Goal: Information Seeking & Learning: Learn about a topic

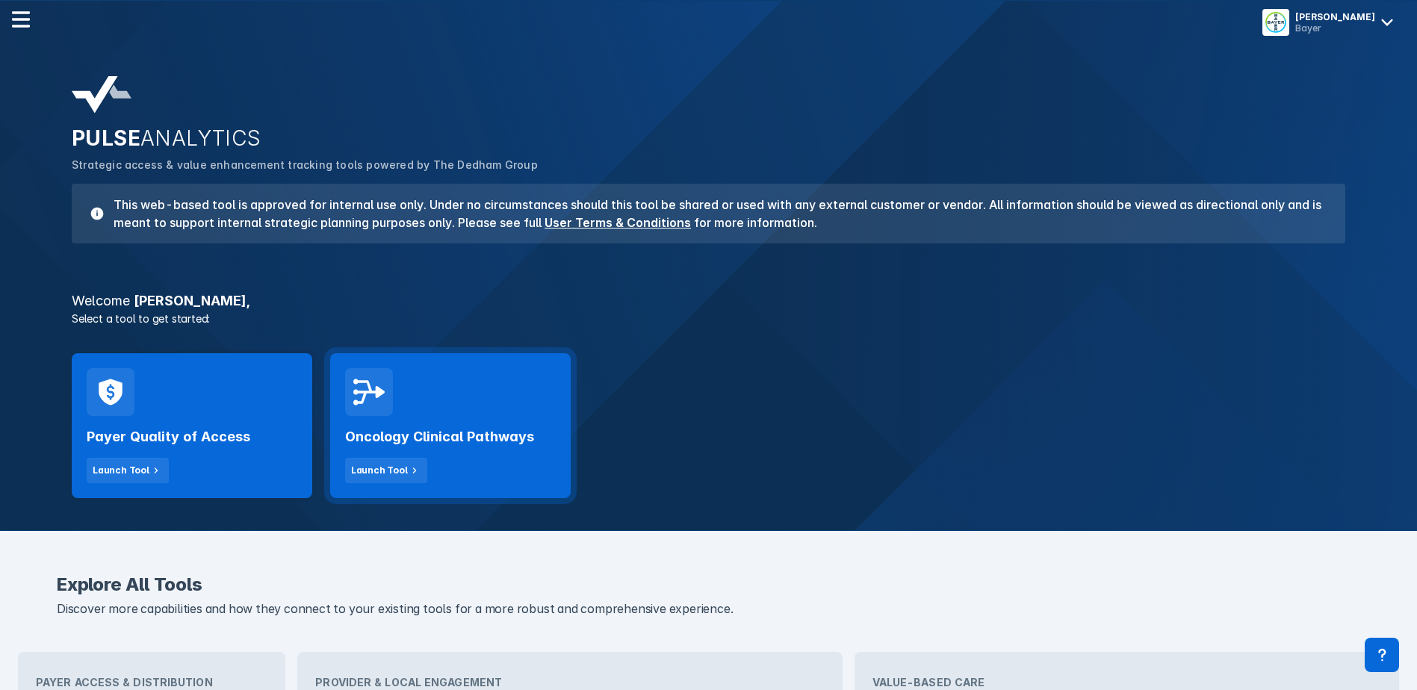
click at [400, 392] on div "Oncology Clinical Pathways Launch Tool" at bounding box center [450, 425] width 241 height 145
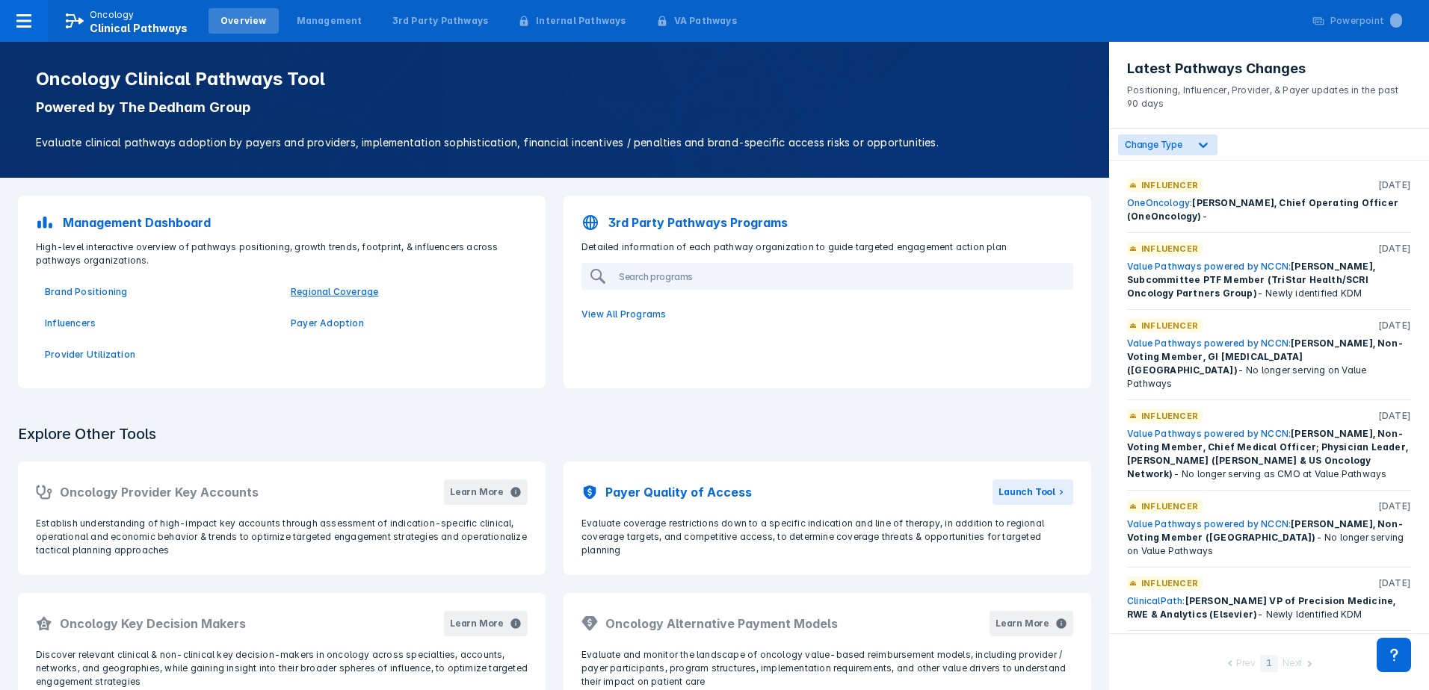
click at [334, 293] on p "Regional Coverage" at bounding box center [405, 291] width 228 height 13
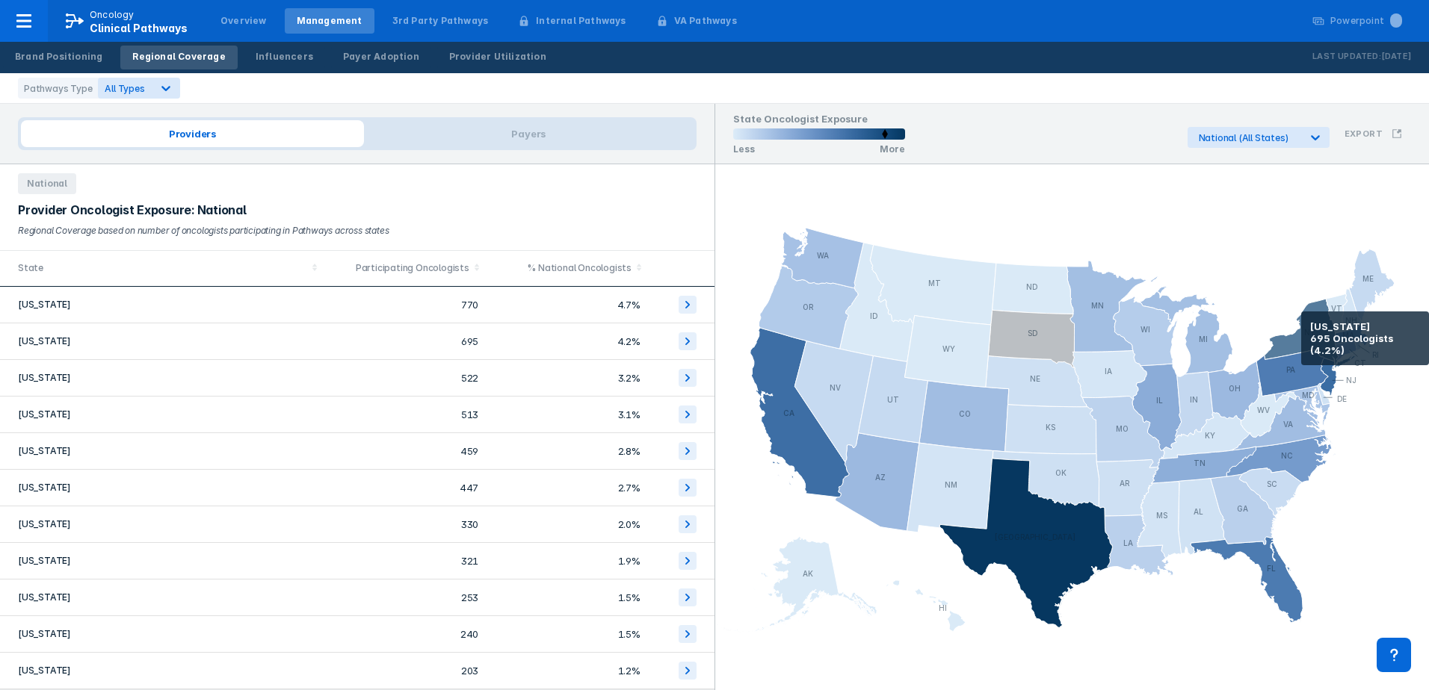
click at [1301, 332] on icon at bounding box center [1310, 334] width 93 height 71
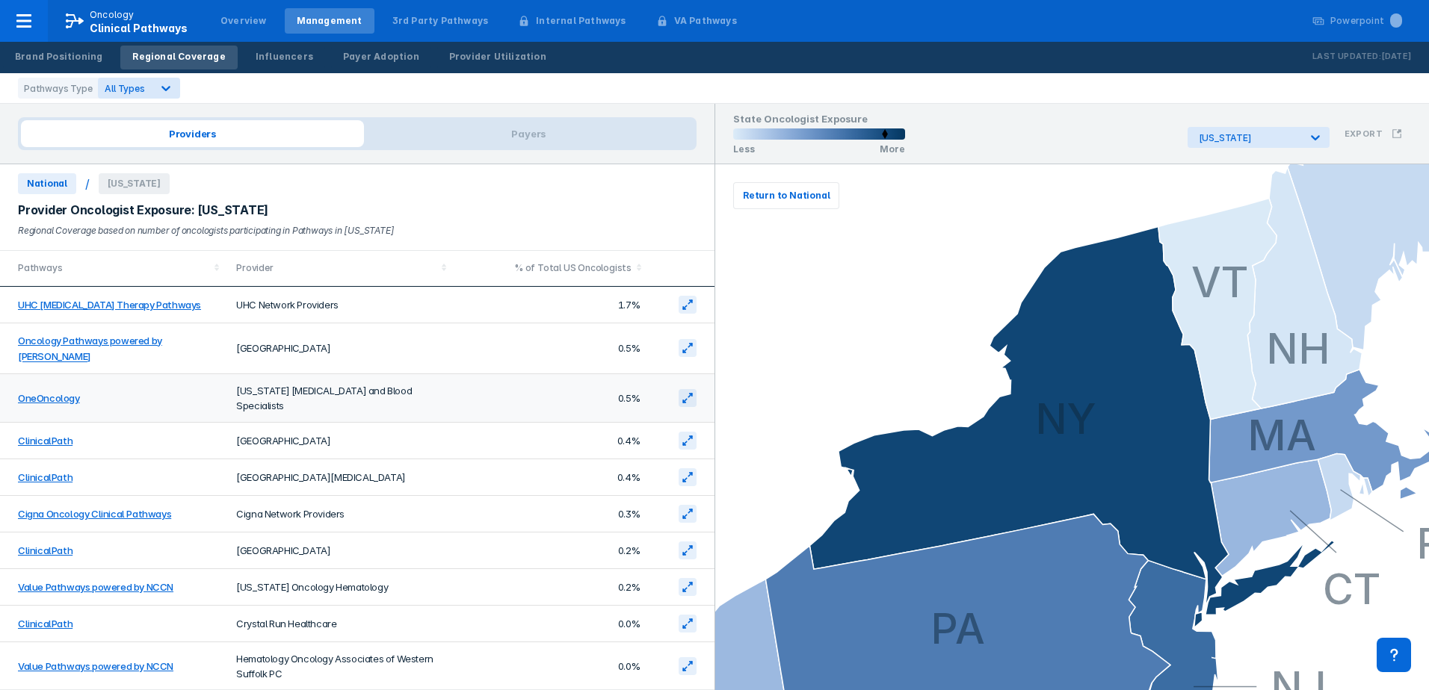
scroll to position [63, 0]
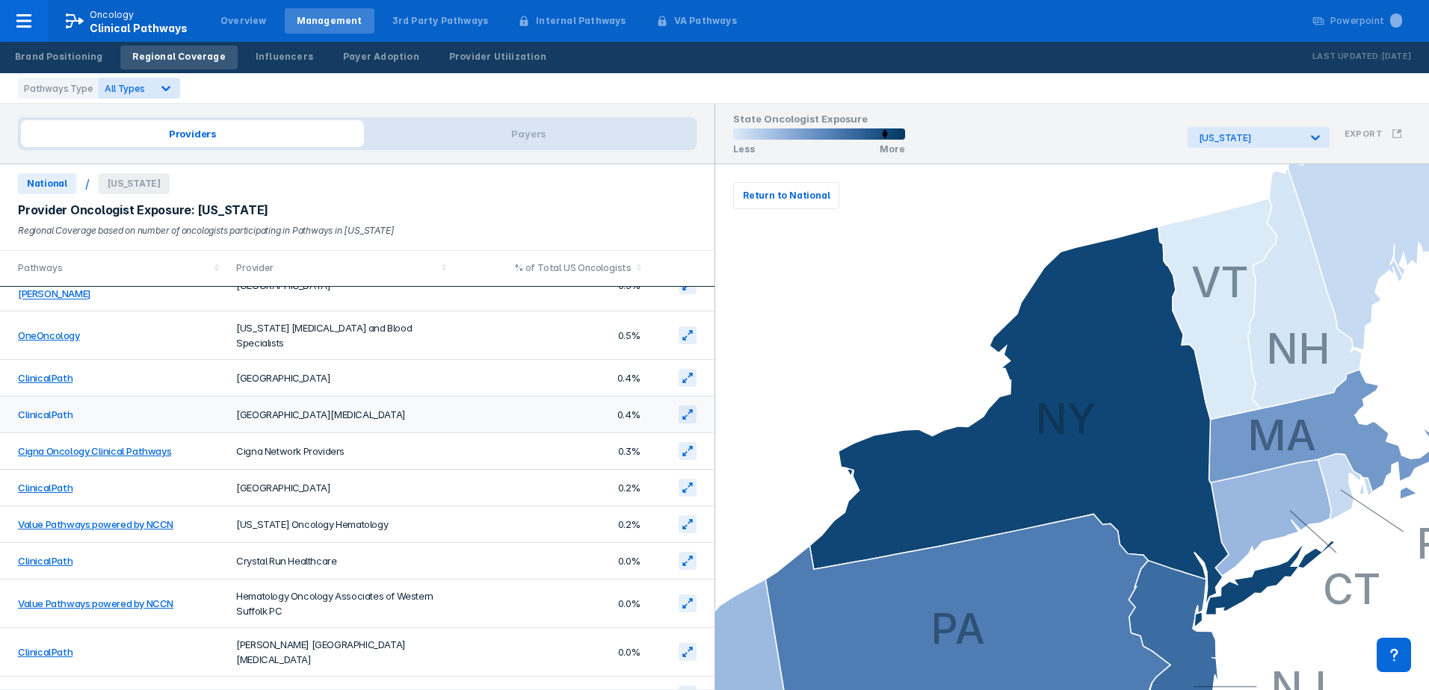
click at [42, 409] on link "ClinicalPath" at bounding box center [45, 415] width 55 height 12
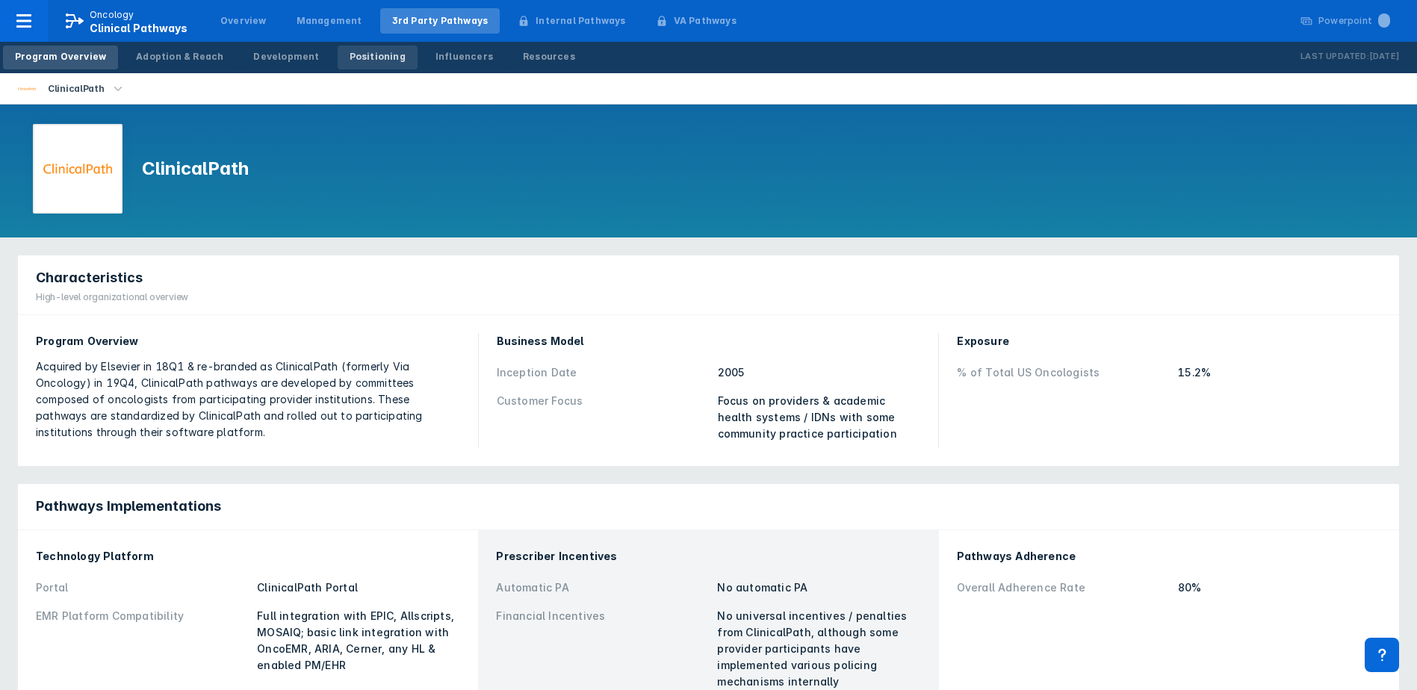
click at [350, 58] on div "Positioning" at bounding box center [378, 56] width 56 height 13
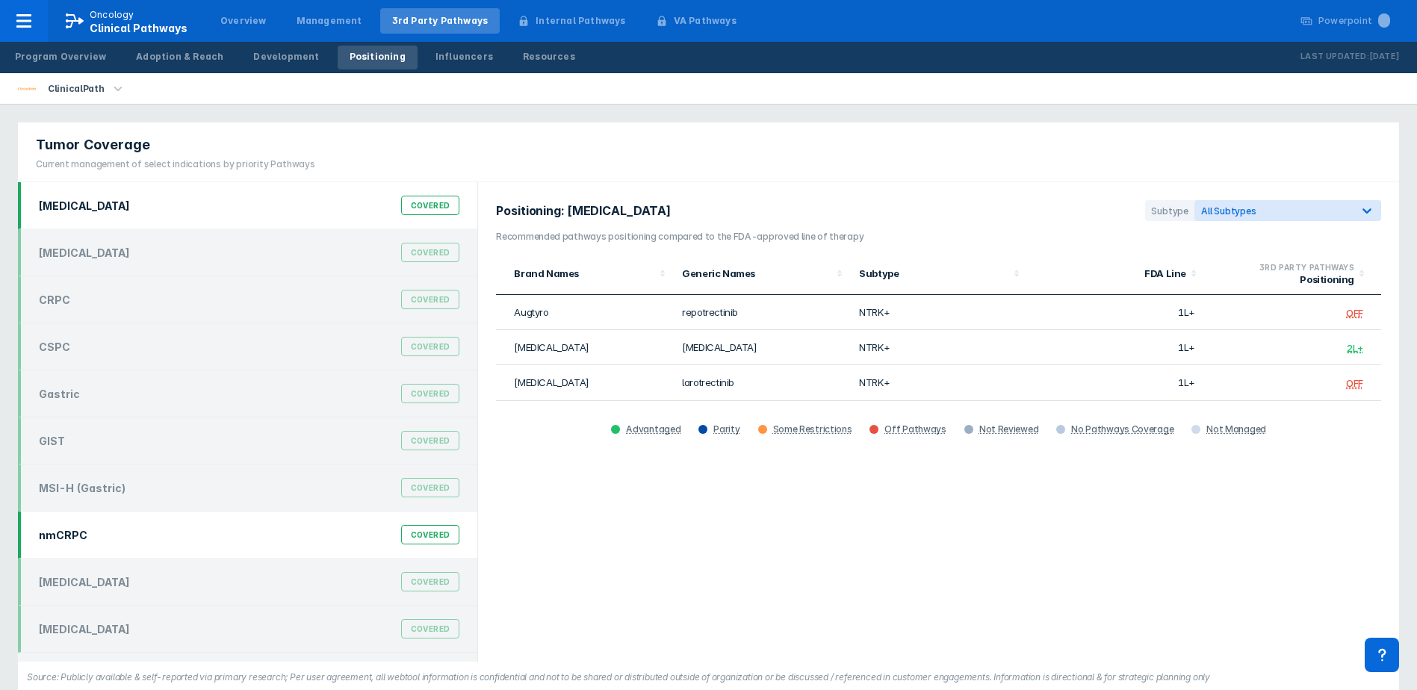
click at [371, 526] on div "nmCRPC Covered" at bounding box center [249, 535] width 439 height 28
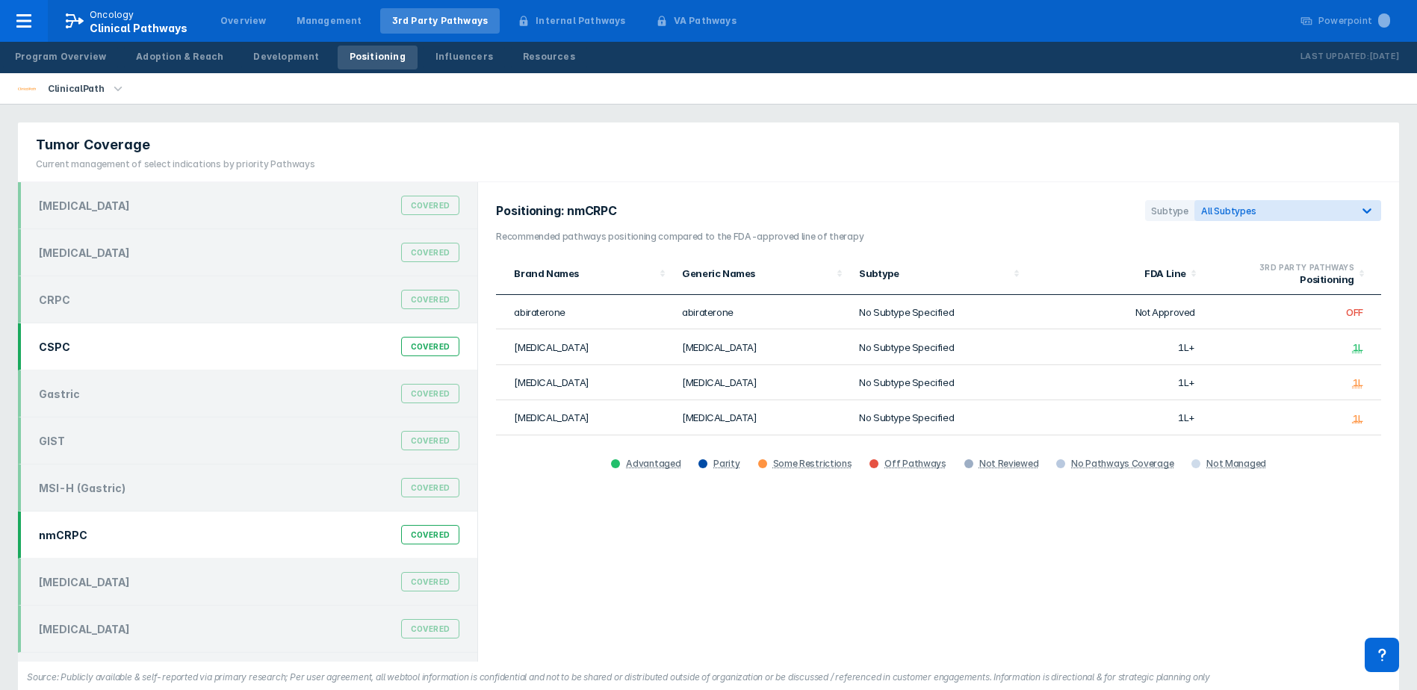
click at [324, 359] on div "CSPC Covered" at bounding box center [249, 346] width 439 height 28
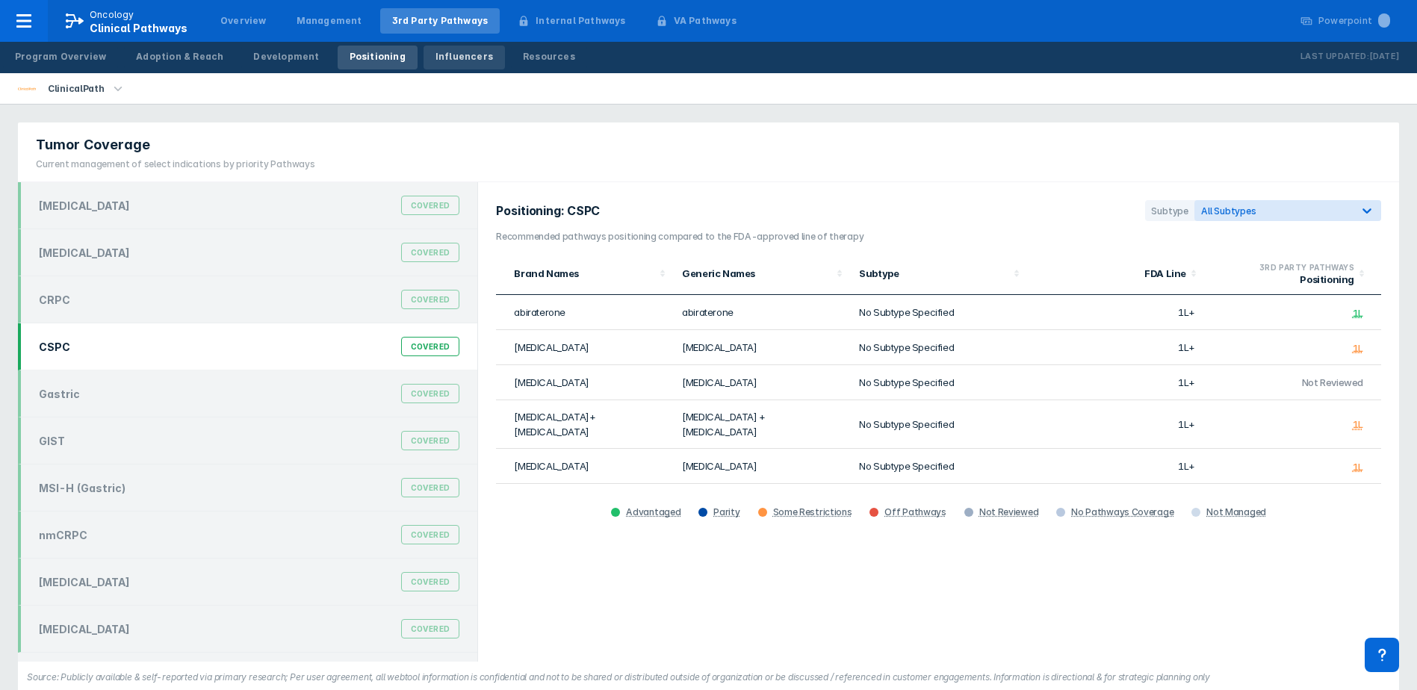
click at [438, 49] on link "Influencers" at bounding box center [464, 58] width 81 height 24
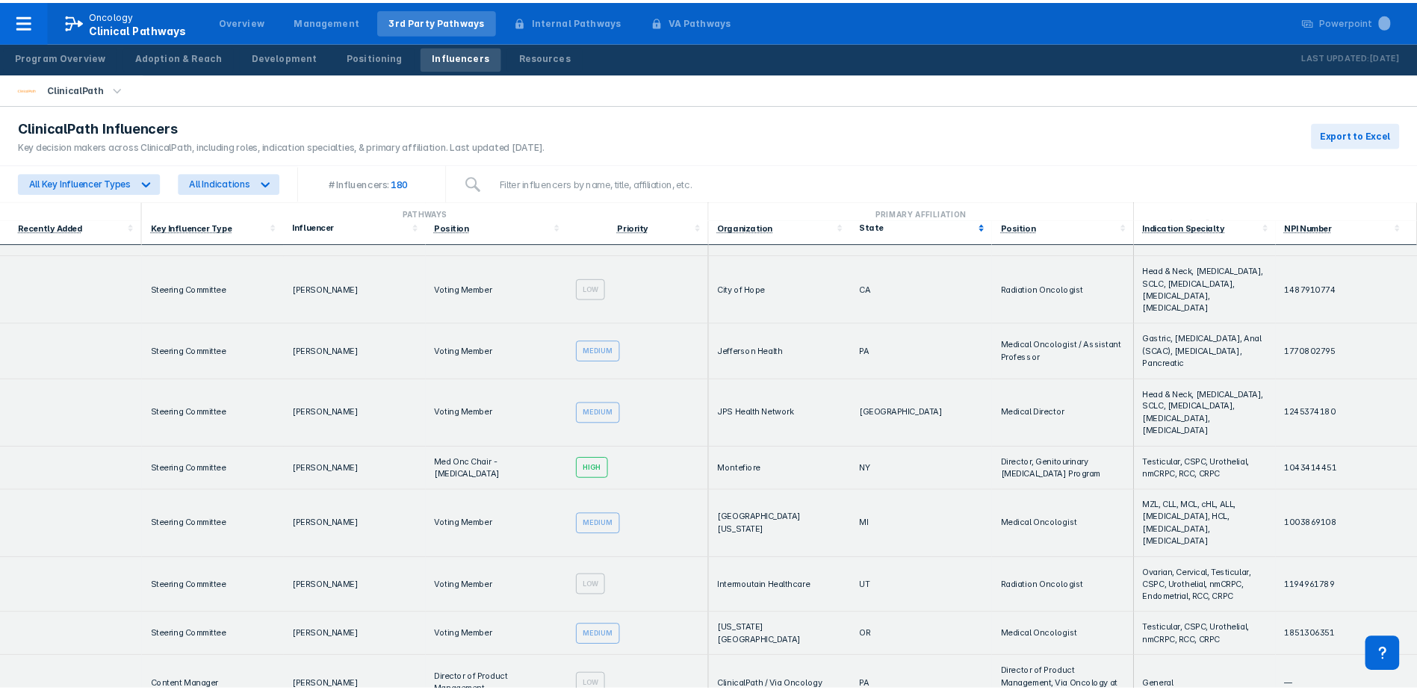
scroll to position [388, 0]
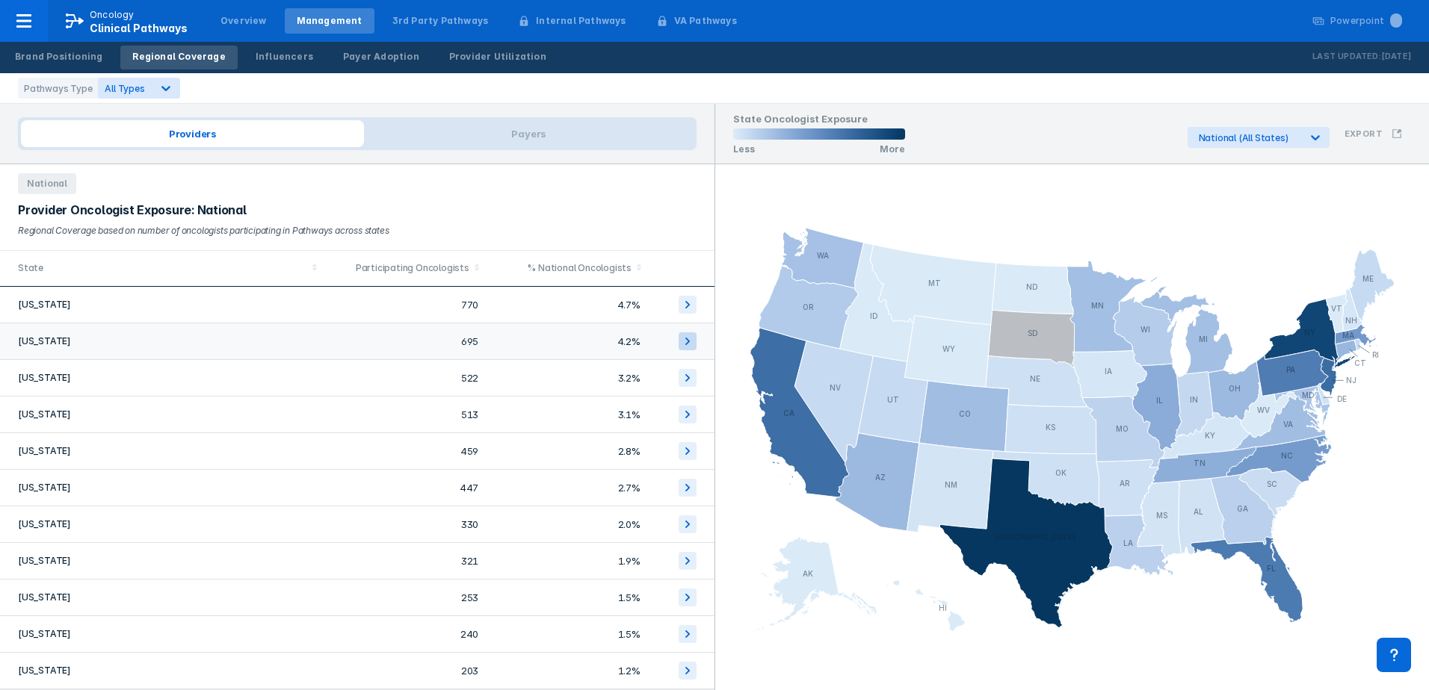
click at [680, 335] on icon at bounding box center [687, 341] width 18 height 18
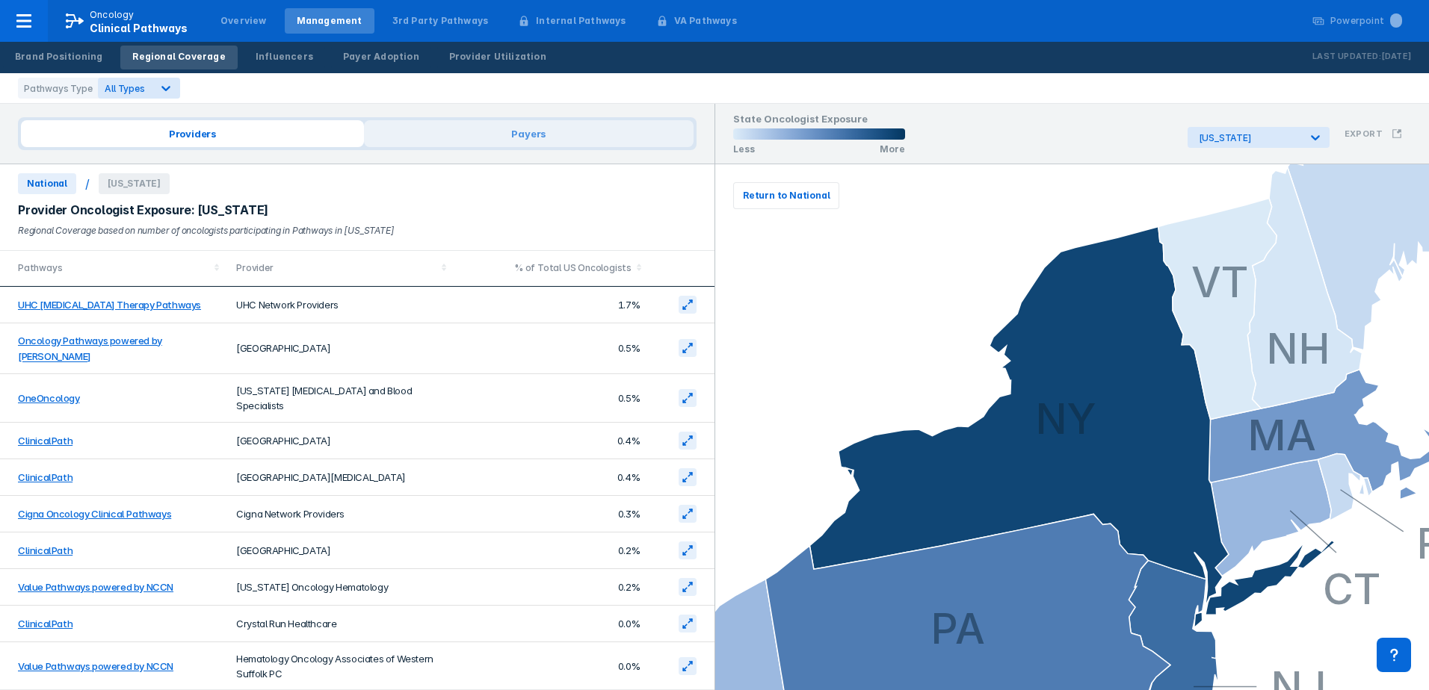
click at [564, 138] on span "Payers" at bounding box center [528, 133] width 329 height 27
